Goal: Information Seeking & Learning: Learn about a topic

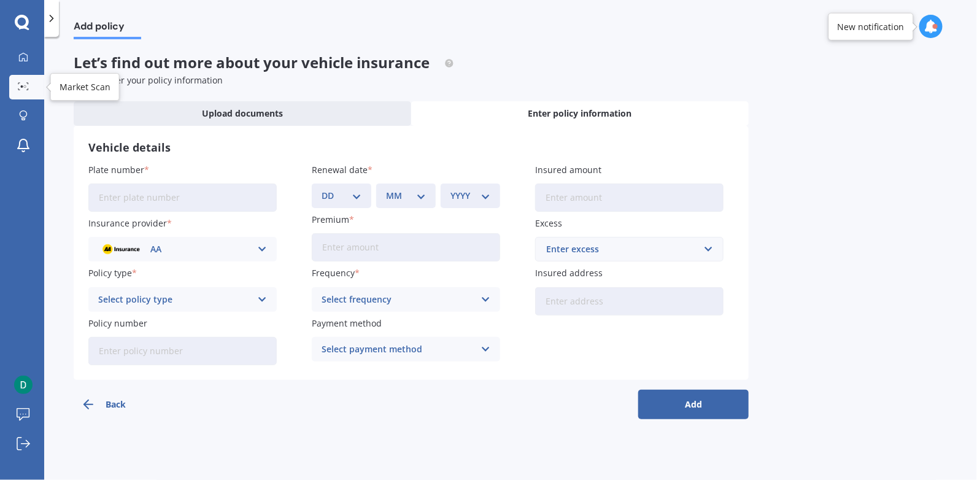
click at [26, 87] on icon at bounding box center [23, 86] width 11 height 8
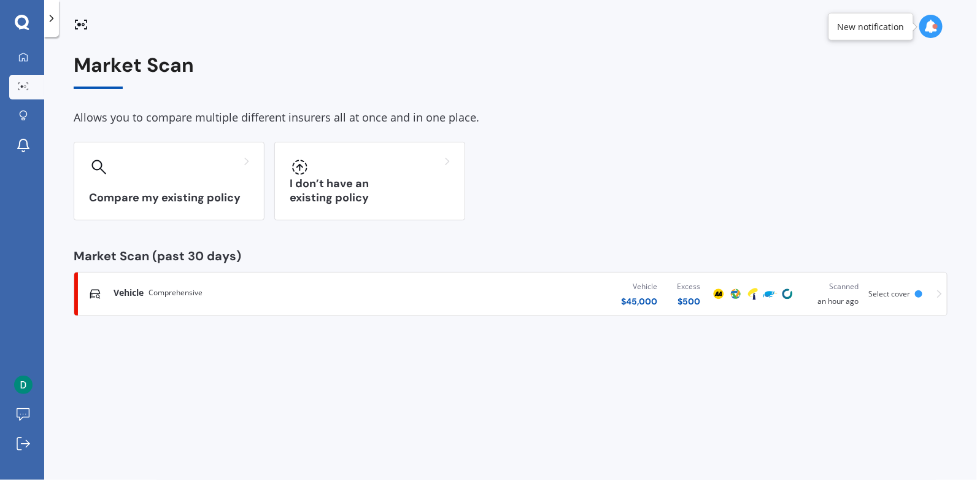
click at [133, 292] on span "Vehicle" at bounding box center [128, 293] width 30 height 12
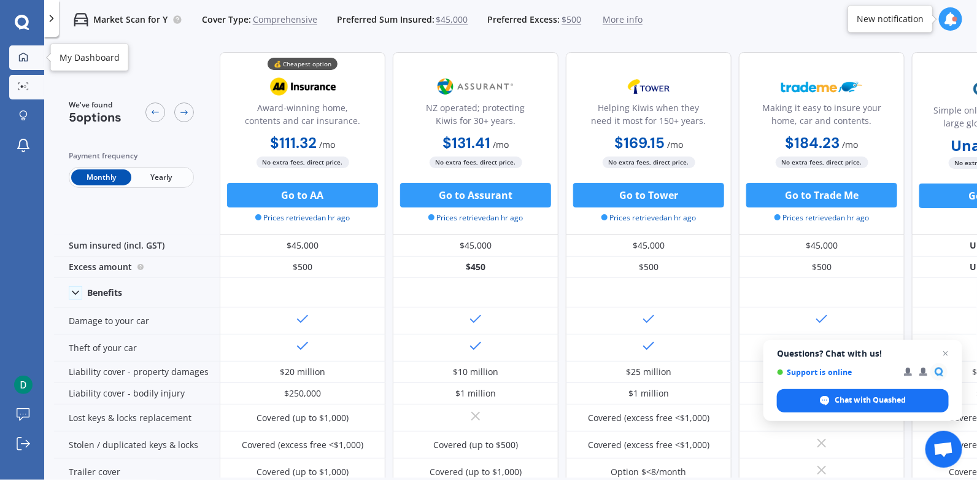
click at [27, 59] on icon at bounding box center [23, 56] width 9 height 9
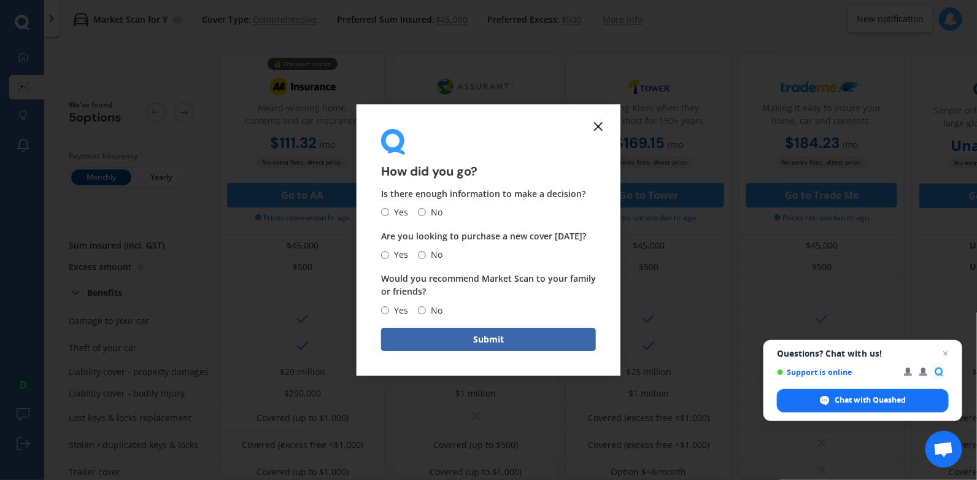
click at [602, 126] on icon at bounding box center [598, 126] width 15 height 15
